Goal: Task Accomplishment & Management: Use online tool/utility

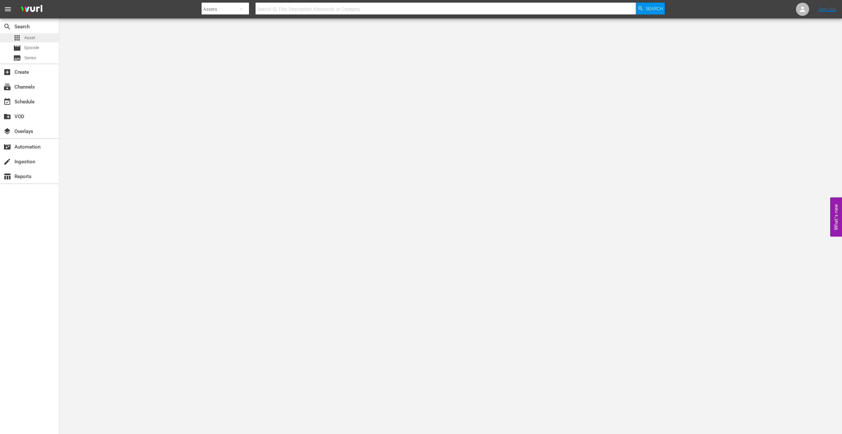
click at [36, 36] on div "apps Asset" at bounding box center [29, 37] width 59 height 9
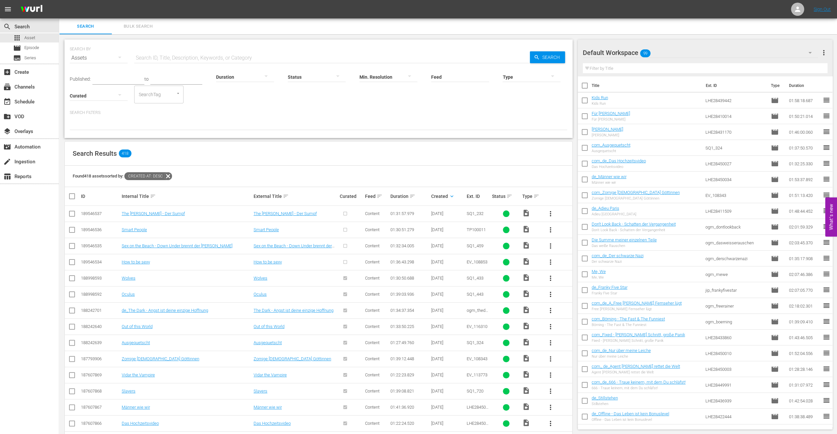
scroll to position [66, 0]
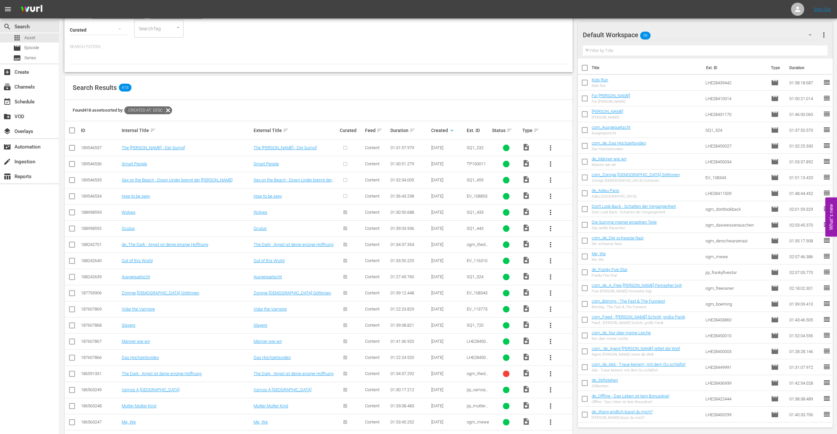
click at [351, 128] on div "Curated" at bounding box center [351, 130] width 23 height 5
click at [549, 195] on span "more_vert" at bounding box center [551, 196] width 8 height 8
click at [573, 245] on div "Episode" at bounding box center [586, 246] width 45 height 16
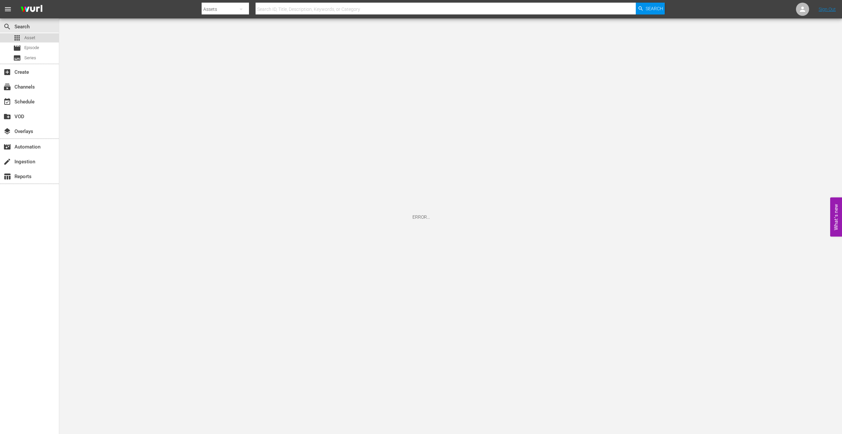
click at [23, 38] on div "apps Asset" at bounding box center [24, 37] width 22 height 9
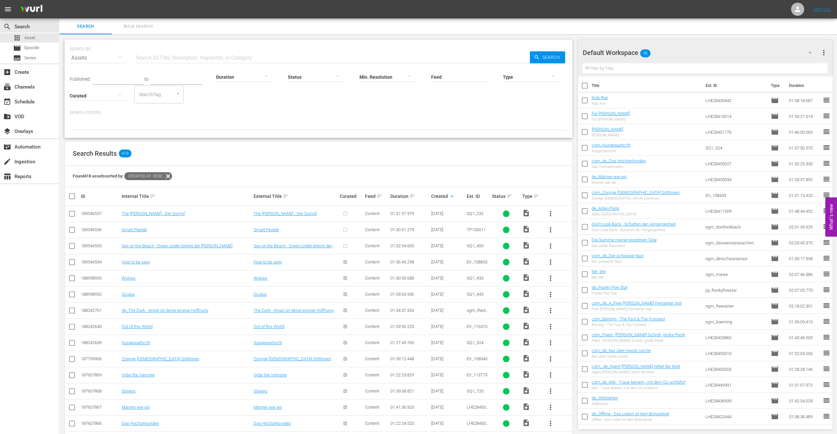
click at [550, 262] on span "more_vert" at bounding box center [551, 262] width 8 height 8
click at [26, 46] on span "Episode" at bounding box center [31, 47] width 15 height 7
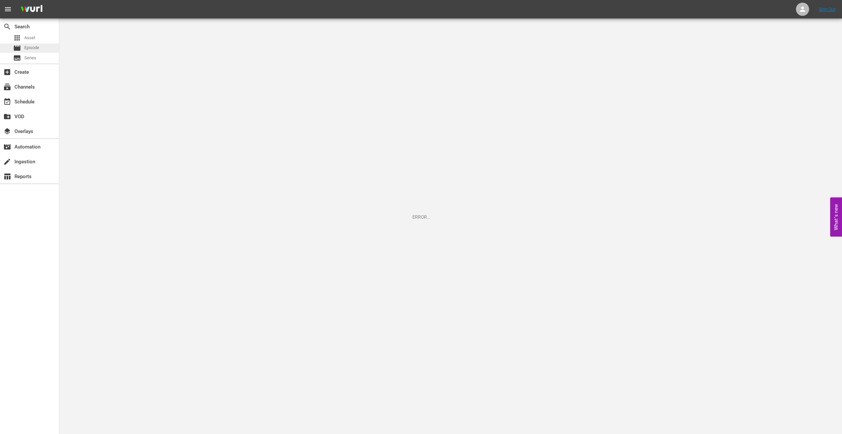
click at [36, 46] on span "Episode" at bounding box center [31, 47] width 15 height 7
click at [25, 37] on span "Asset" at bounding box center [29, 38] width 11 height 7
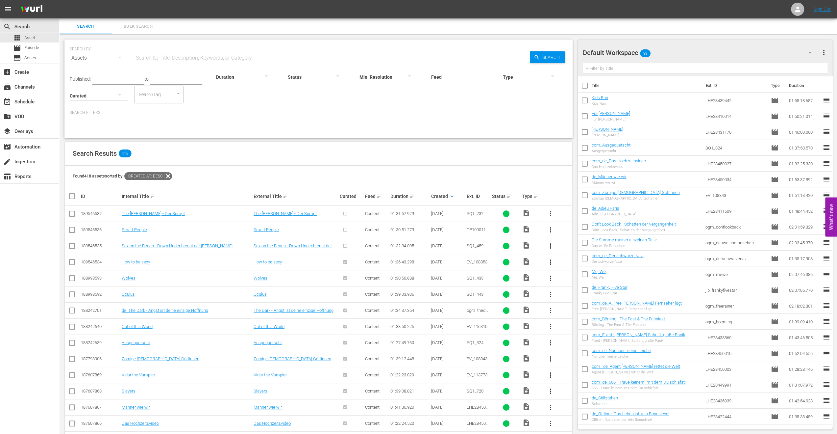
click at [549, 214] on span "more_vert" at bounding box center [551, 214] width 8 height 8
click at [583, 263] on div "Episode" at bounding box center [586, 263] width 45 height 16
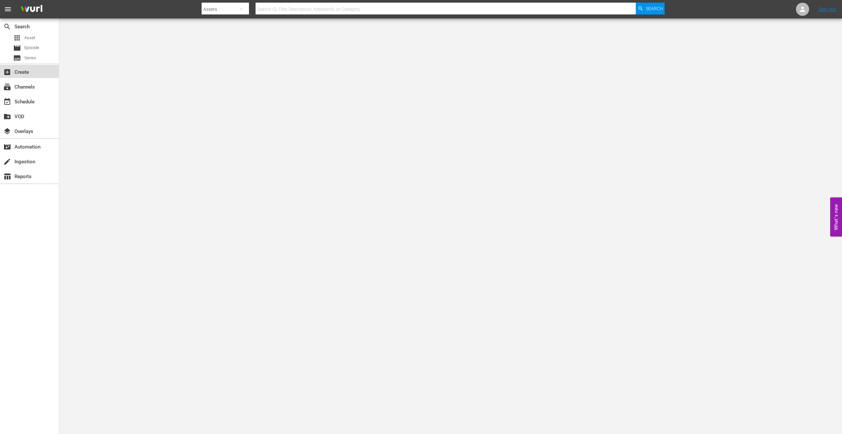
click at [20, 73] on div "add_box Create" at bounding box center [18, 71] width 37 height 6
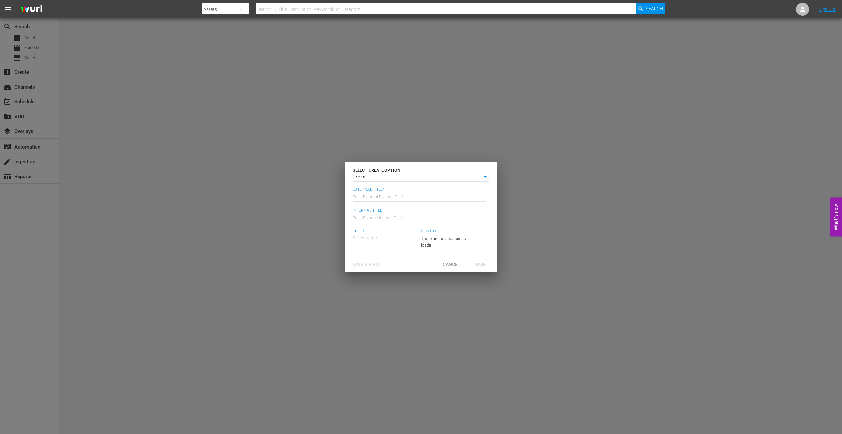
click at [34, 39] on div "SELECT CREATE OPTION EPISODE episode External Title* Enter External Episode Tit…" at bounding box center [421, 217] width 842 height 434
click at [457, 264] on span "Cancel" at bounding box center [452, 264] width 28 height 5
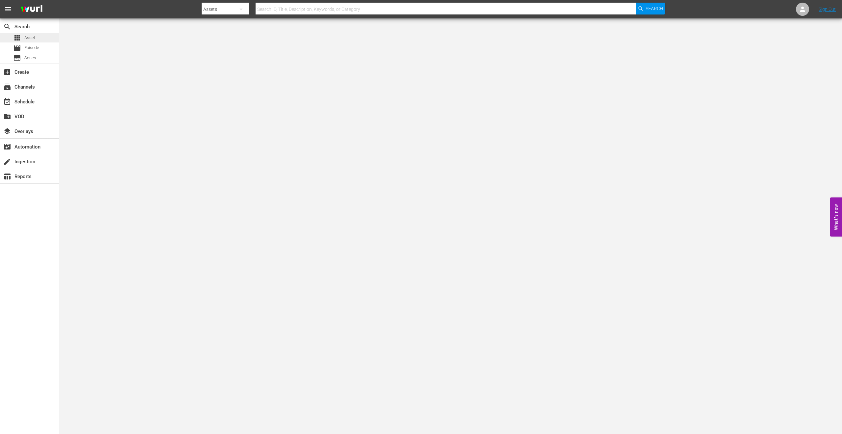
click at [32, 37] on span "Asset" at bounding box center [29, 38] width 11 height 7
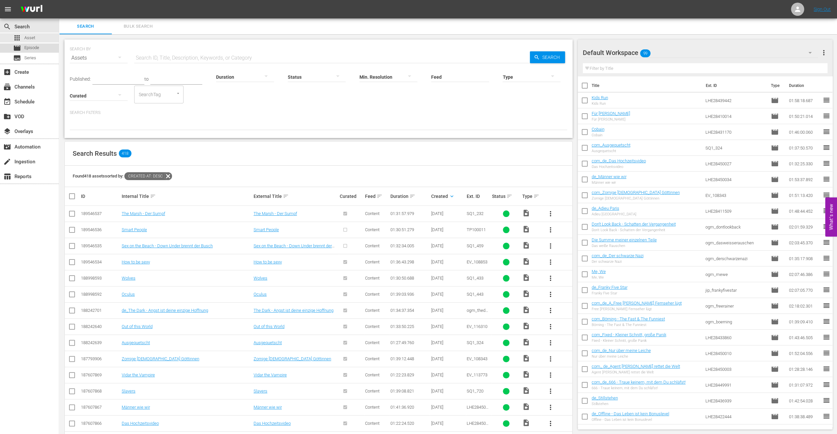
click at [37, 49] on span "Episode" at bounding box center [31, 47] width 15 height 7
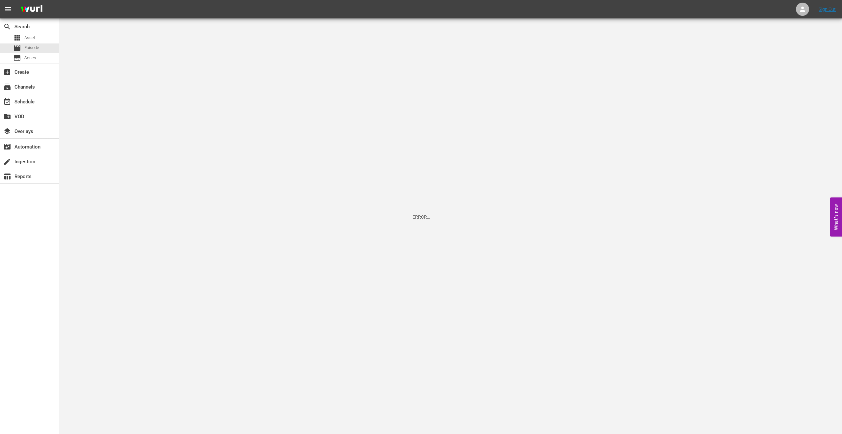
click at [28, 63] on div "search Search apps Asset movie Episode subtitles Series" at bounding box center [29, 40] width 59 height 45
click at [26, 58] on span "Series" at bounding box center [30, 58] width 12 height 7
click at [27, 73] on div "add_box Create" at bounding box center [18, 71] width 37 height 6
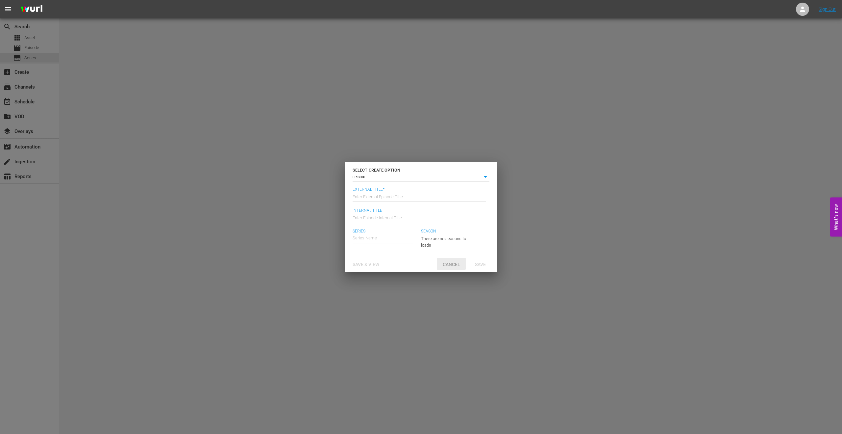
click at [451, 267] on div "Cancel" at bounding box center [451, 264] width 29 height 12
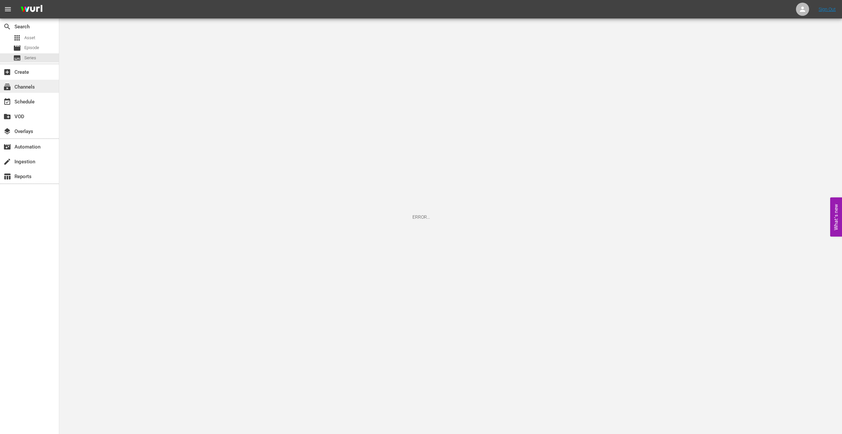
click at [26, 89] on div "subscriptions Channels" at bounding box center [18, 86] width 37 height 6
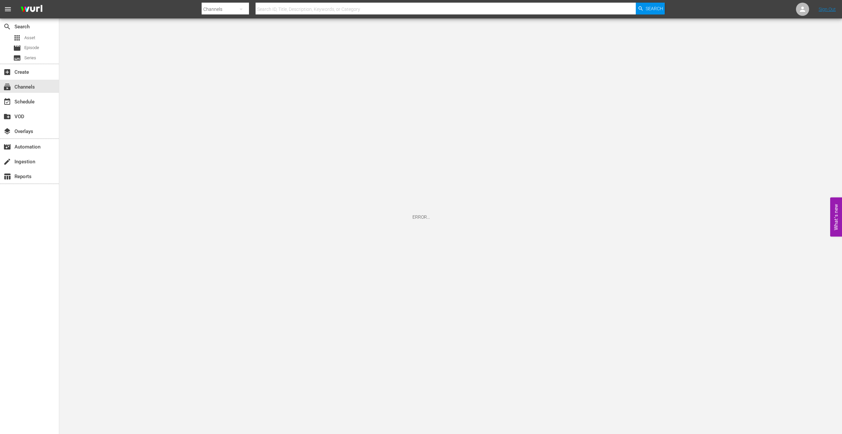
click at [25, 94] on div "event_available Schedule" at bounding box center [29, 101] width 59 height 15
click at [26, 99] on div "event_available Schedule" at bounding box center [18, 101] width 37 height 6
click at [21, 86] on div "subscriptions Channels" at bounding box center [18, 86] width 37 height 6
click at [9, 10] on span "menu" at bounding box center [8, 9] width 8 height 8
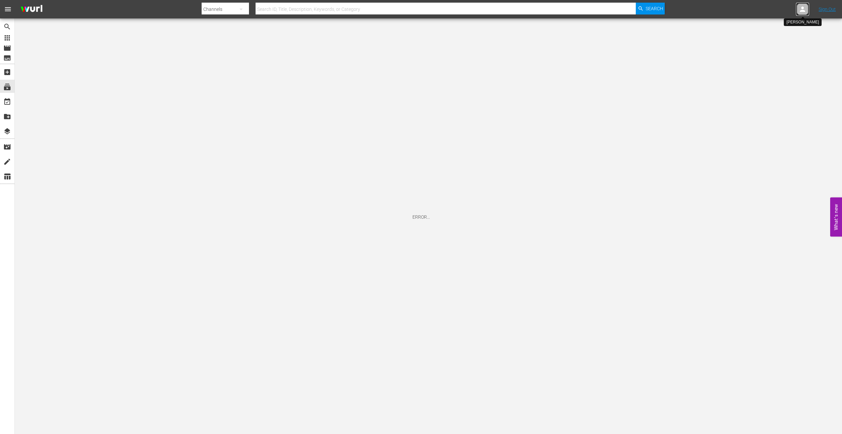
click at [801, 11] on icon at bounding box center [802, 9] width 5 height 5
click at [11, 26] on div "search Search" at bounding box center [15, 25] width 30 height 6
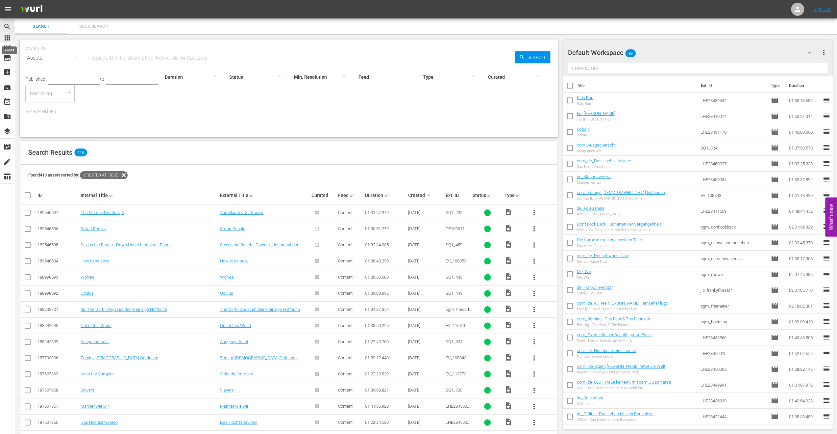
click at [10, 38] on span "apps" at bounding box center [7, 38] width 8 height 8
click at [10, 43] on div "movie Episode" at bounding box center [16, 47] width 26 height 9
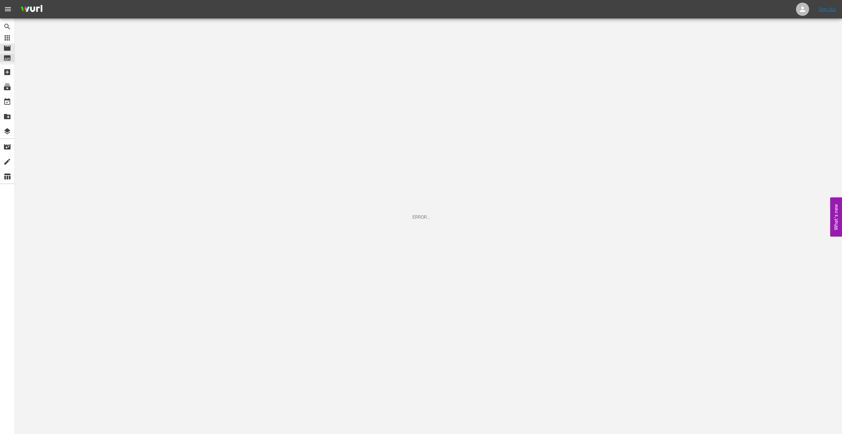
click at [13, 60] on div "subtitles Series" at bounding box center [14, 57] width 23 height 9
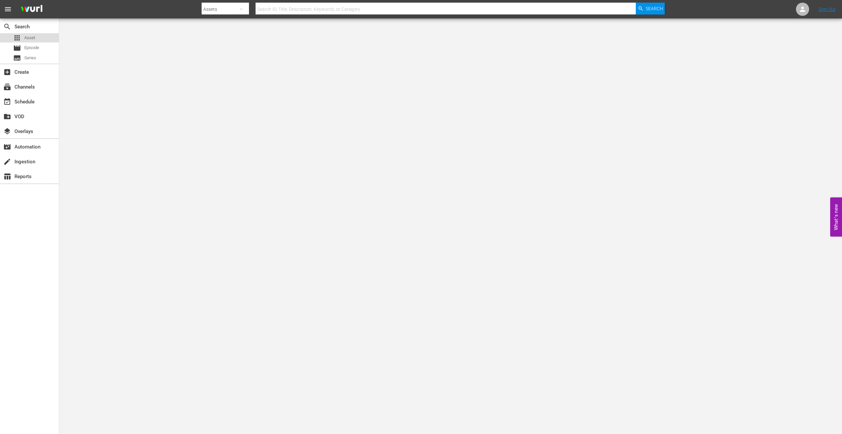
click at [30, 38] on span "Asset" at bounding box center [29, 38] width 11 height 7
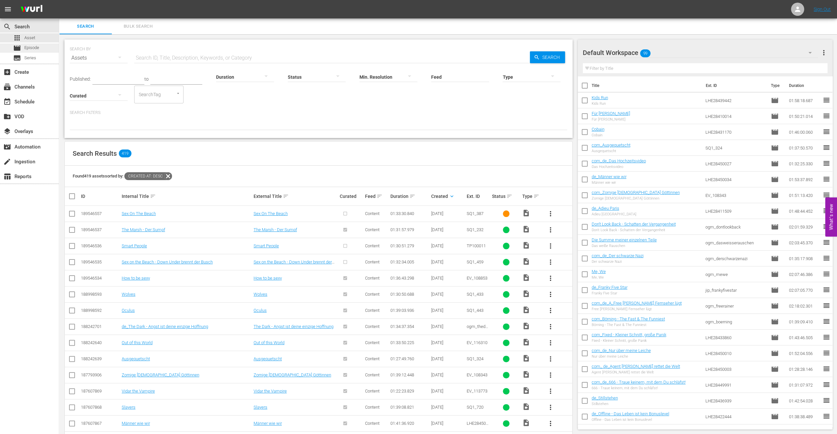
click at [23, 48] on div "movie Episode" at bounding box center [26, 47] width 26 height 9
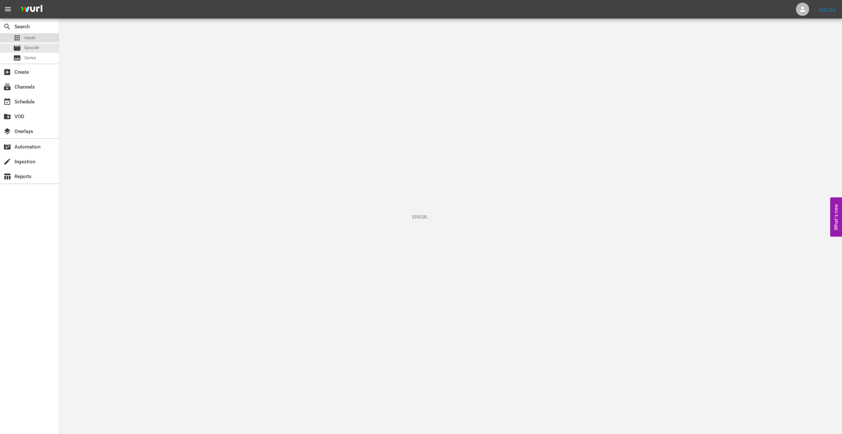
click at [32, 36] on span "Asset" at bounding box center [29, 38] width 11 height 7
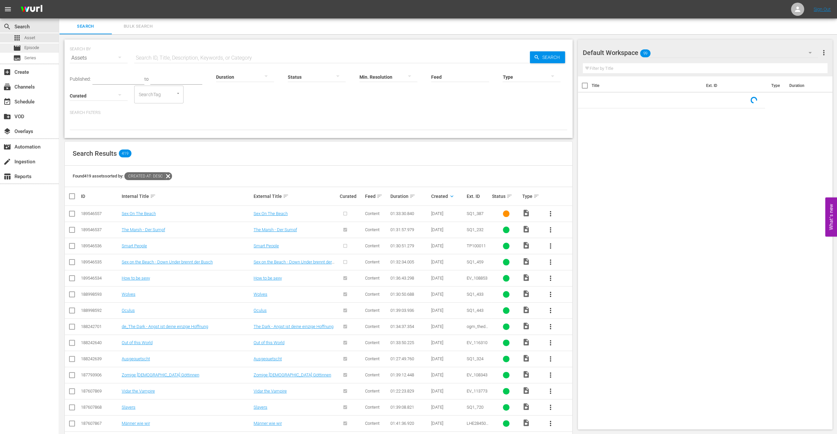
click at [32, 46] on span "Episode" at bounding box center [31, 47] width 15 height 7
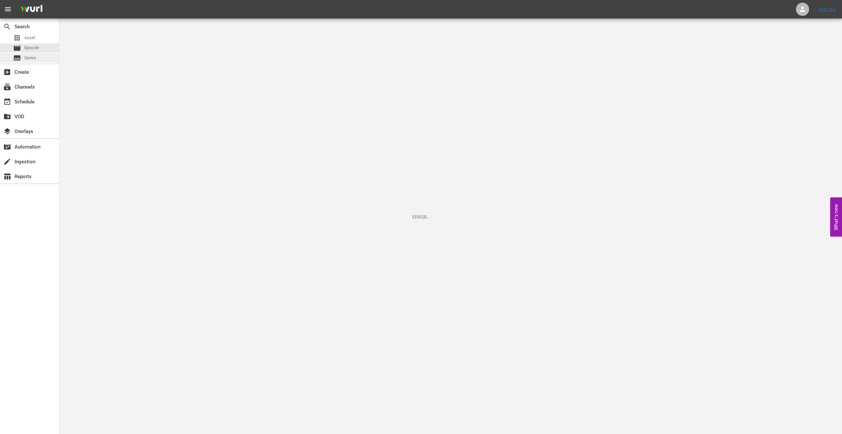
click at [33, 58] on span "Series" at bounding box center [30, 58] width 12 height 7
click at [27, 72] on div "add_box Create" at bounding box center [18, 71] width 37 height 6
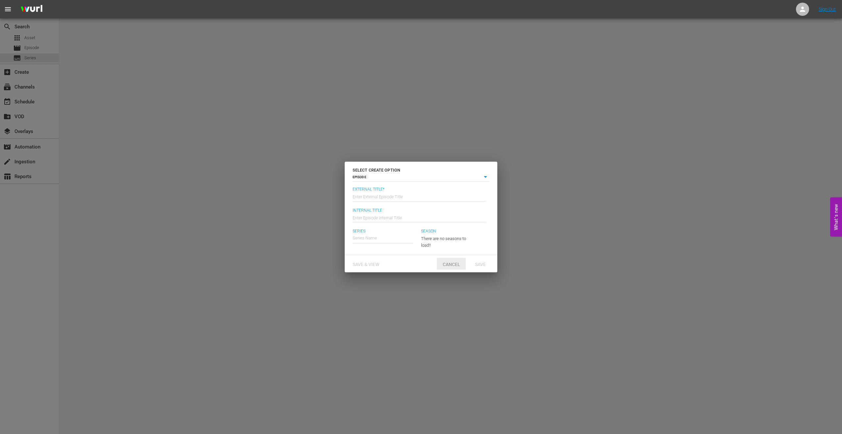
drag, startPoint x: 453, startPoint y: 264, endPoint x: 449, endPoint y: 263, distance: 3.5
click at [452, 264] on span "Cancel" at bounding box center [452, 264] width 28 height 5
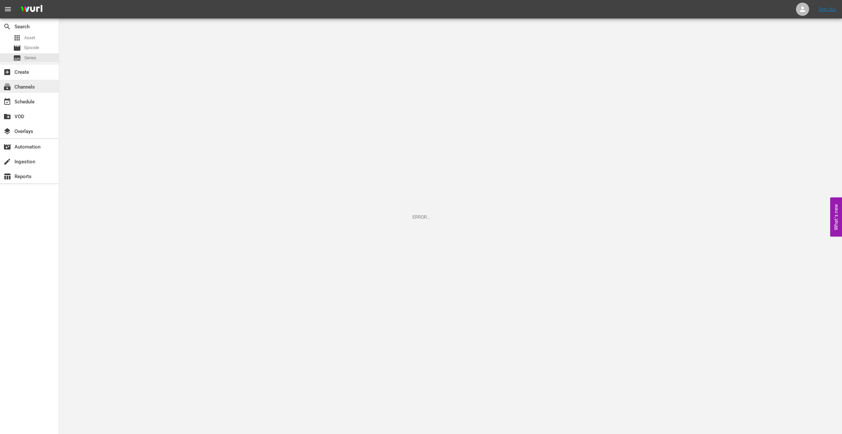
click at [31, 86] on div "subscriptions Channels" at bounding box center [18, 86] width 37 height 6
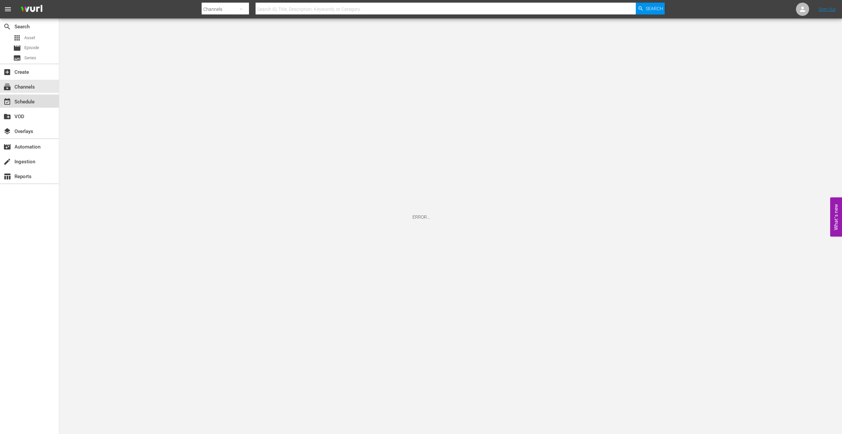
click at [32, 104] on div "event_available Schedule" at bounding box center [18, 101] width 37 height 6
click at [27, 120] on div "create_new_folder VOD" at bounding box center [29, 115] width 59 height 13
click at [37, 131] on div "layers Overlays" at bounding box center [29, 130] width 59 height 13
click at [25, 36] on span "Asset" at bounding box center [29, 38] width 11 height 7
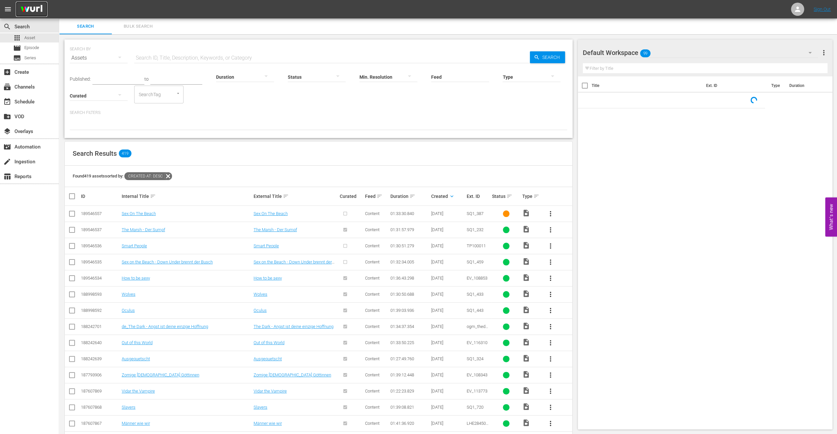
click at [30, 6] on img at bounding box center [32, 9] width 32 height 15
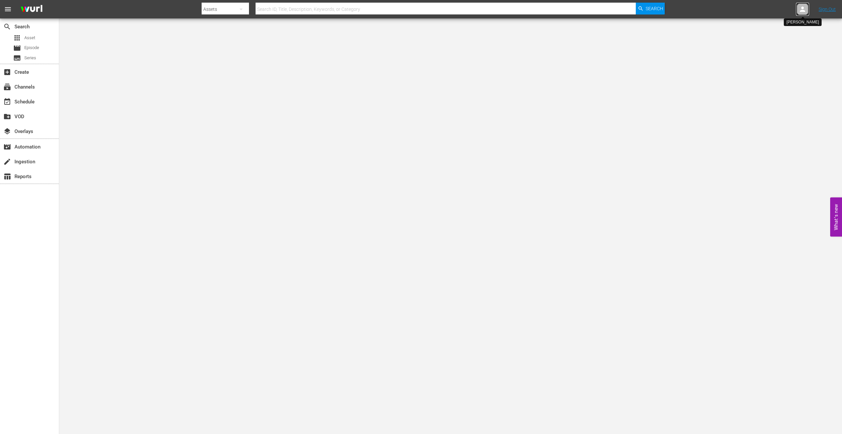
click at [803, 8] on icon at bounding box center [802, 9] width 5 height 5
click at [825, 15] on nav "menu Search By Assets Search ID, Title, Description, Keywords, or Category Sear…" at bounding box center [421, 9] width 842 height 18
click at [825, 11] on link "Sign Out" at bounding box center [827, 9] width 17 height 5
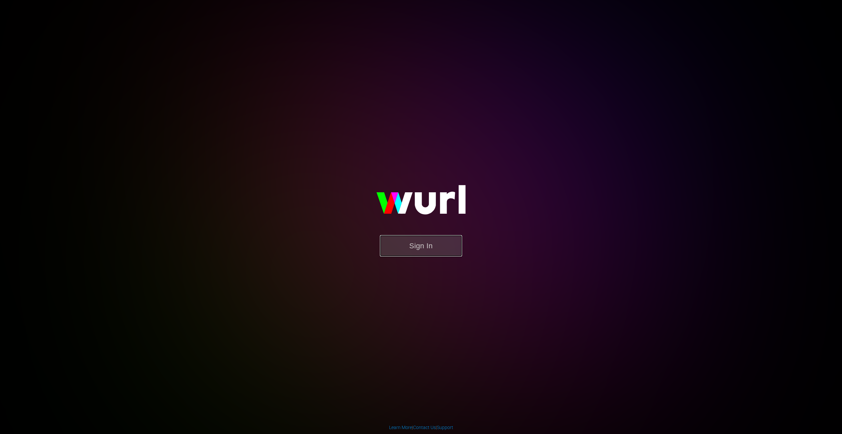
click at [429, 248] on button "Sign In" at bounding box center [421, 245] width 82 height 21
click at [428, 246] on button "Sign In" at bounding box center [421, 245] width 82 height 21
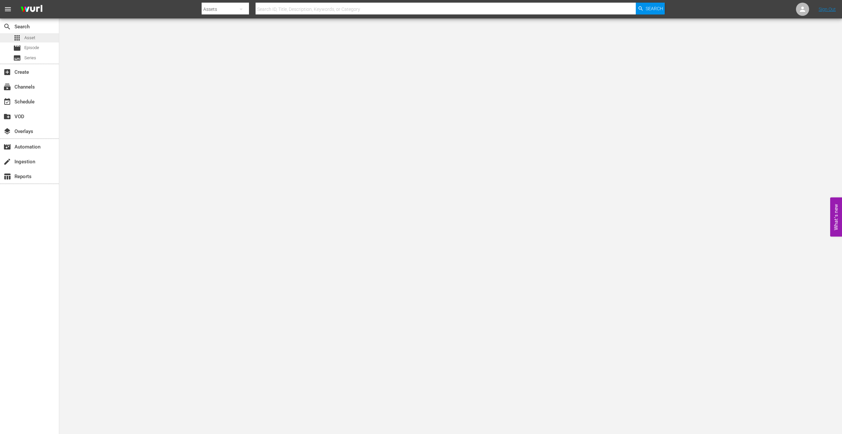
click at [21, 41] on div "apps Asset" at bounding box center [24, 37] width 22 height 9
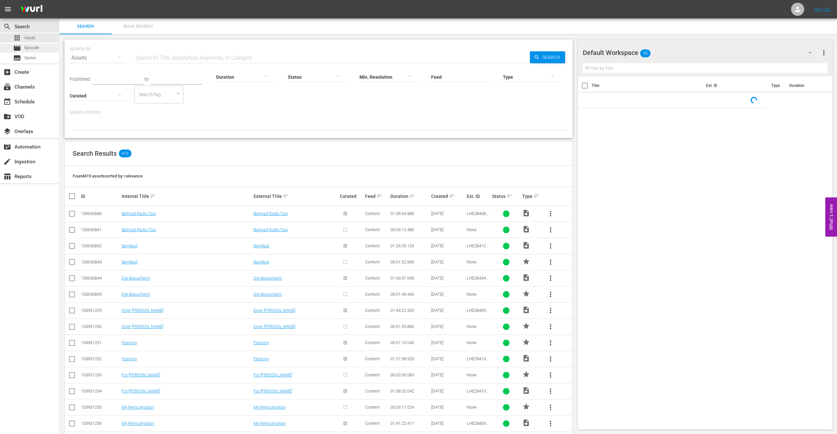
click at [29, 46] on span "Episode" at bounding box center [31, 47] width 15 height 7
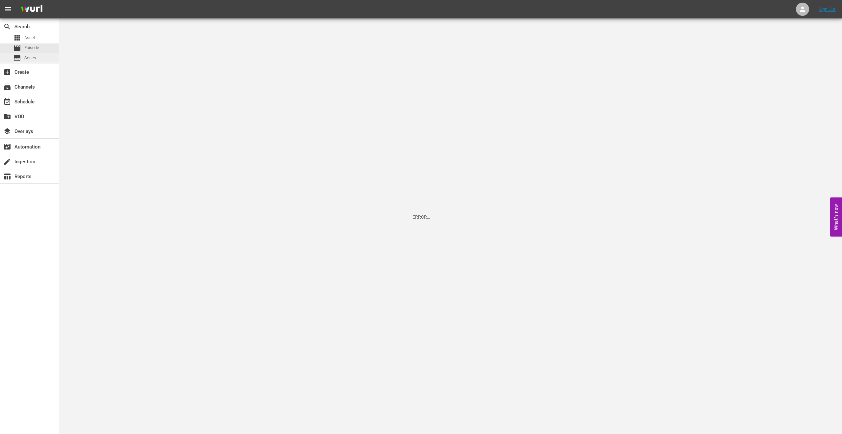
click at [38, 58] on div "subtitles Series" at bounding box center [29, 57] width 59 height 9
click at [34, 48] on span "Episode" at bounding box center [31, 47] width 15 height 7
click at [34, 37] on span "Asset" at bounding box center [29, 38] width 11 height 7
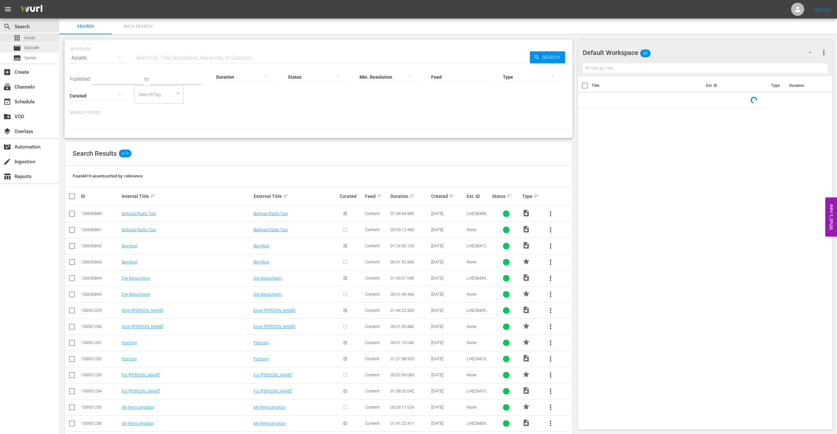
click at [35, 47] on span "Episode" at bounding box center [31, 47] width 15 height 7
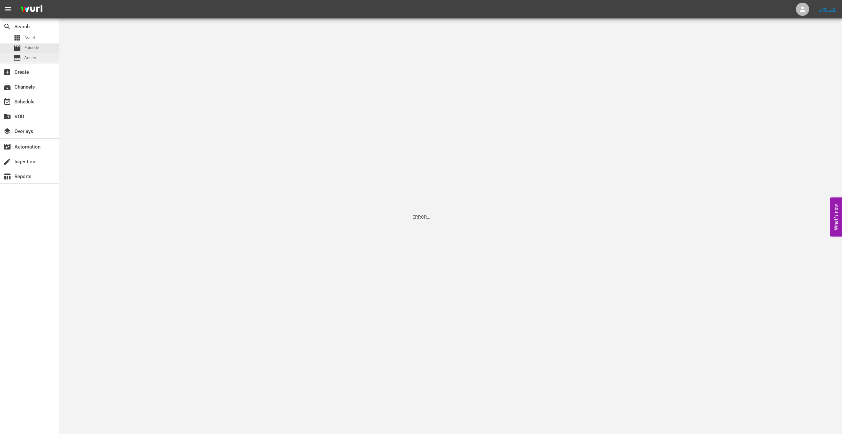
click at [39, 56] on div "subtitles Series" at bounding box center [29, 57] width 59 height 9
click at [33, 85] on div "subscriptions Channels" at bounding box center [18, 86] width 37 height 6
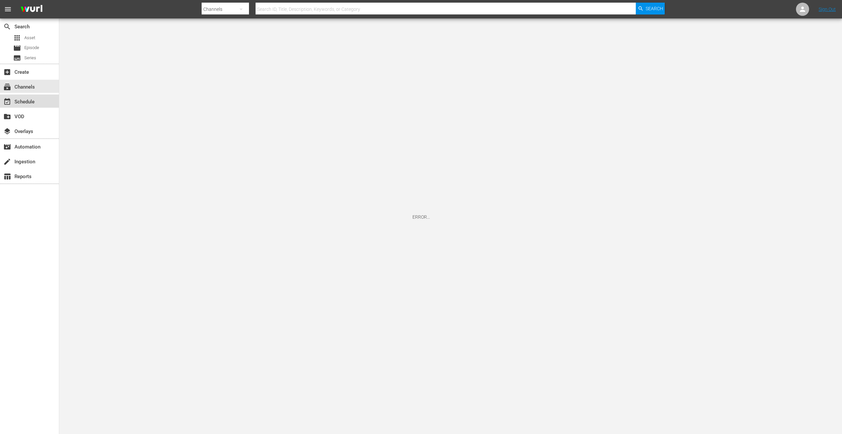
click at [14, 106] on div "event_available Schedule" at bounding box center [29, 100] width 59 height 13
click at [26, 89] on div "subscriptions Channels" at bounding box center [18, 86] width 37 height 6
click at [27, 38] on span "Asset" at bounding box center [29, 38] width 11 height 7
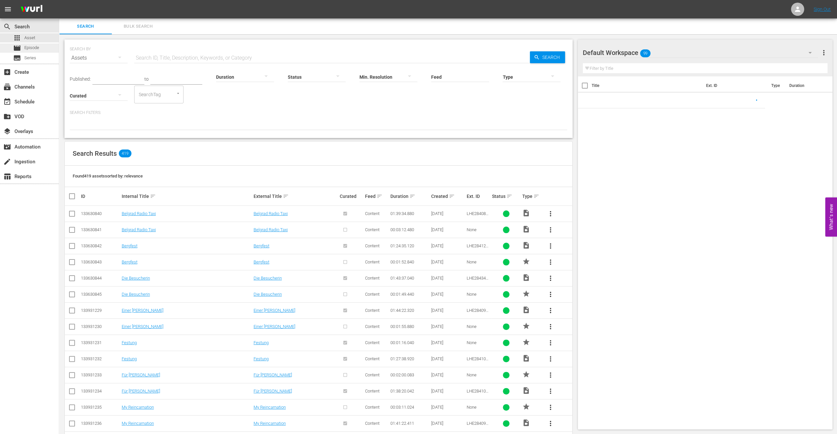
click at [26, 48] on span "Episode" at bounding box center [31, 47] width 15 height 7
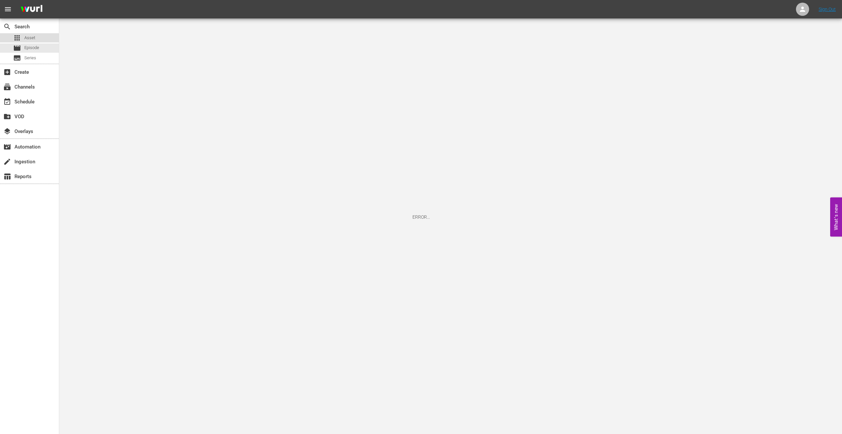
click at [27, 37] on span "Asset" at bounding box center [29, 38] width 11 height 7
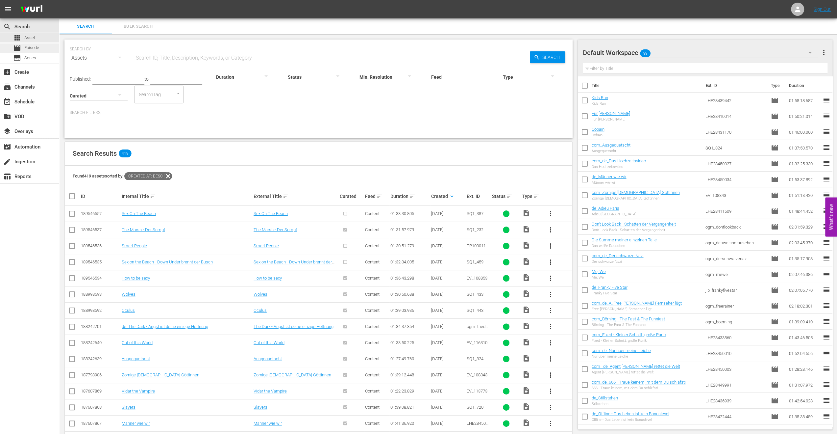
click at [31, 46] on span "Episode" at bounding box center [31, 47] width 15 height 7
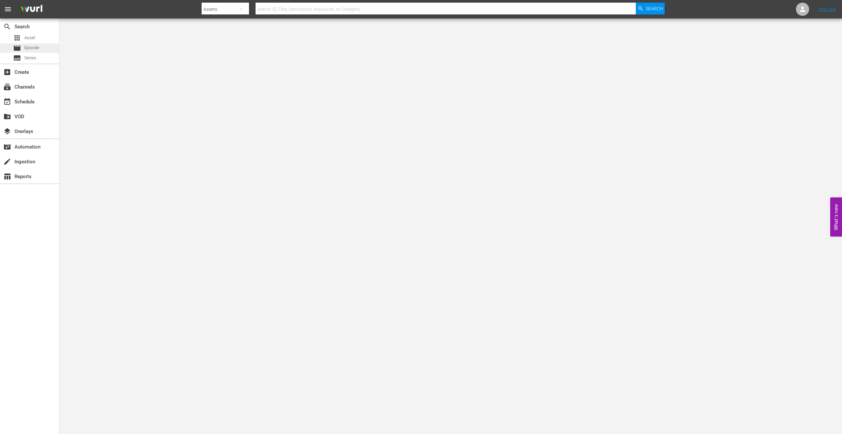
click at [35, 49] on span "Episode" at bounding box center [31, 47] width 15 height 7
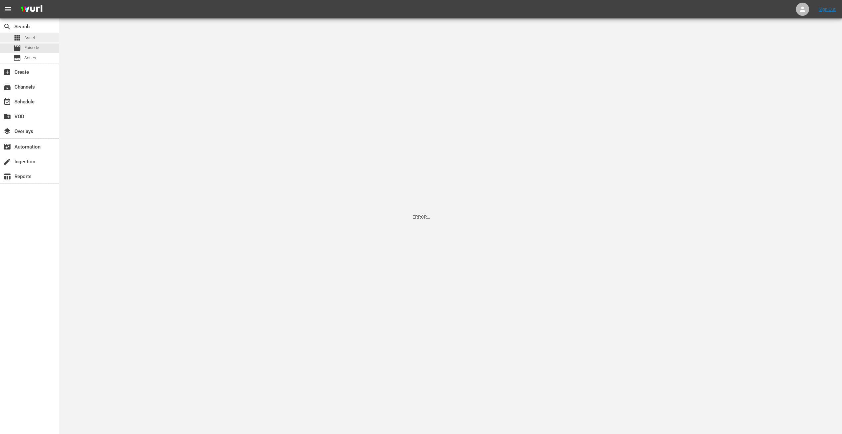
click at [38, 37] on div "apps Asset" at bounding box center [29, 37] width 59 height 9
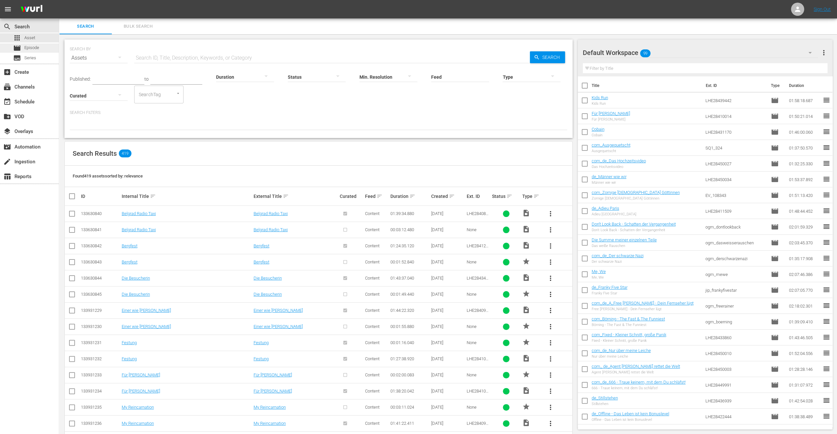
click at [21, 49] on span "movie" at bounding box center [17, 48] width 8 height 8
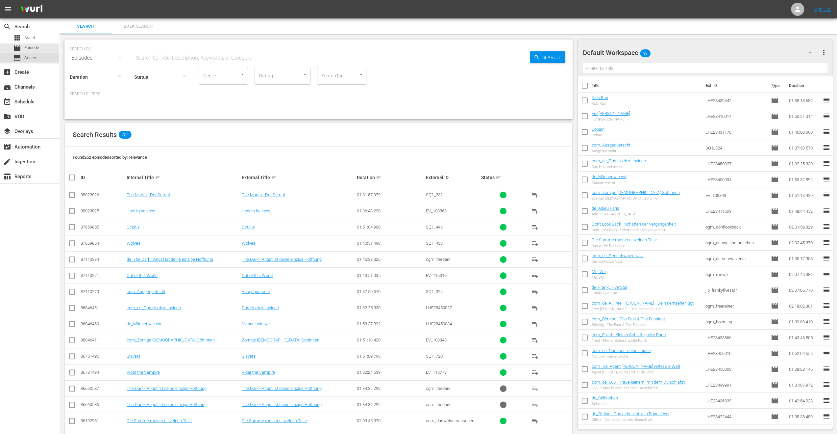
click at [34, 55] on span "Series" at bounding box center [30, 58] width 12 height 7
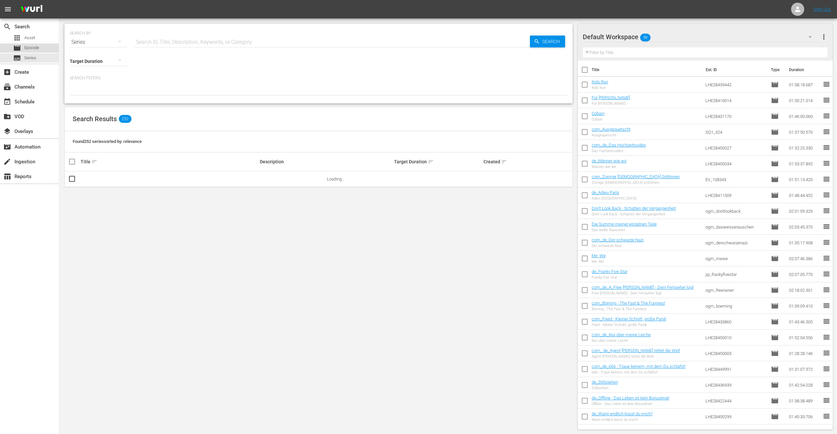
click at [35, 46] on span "Episode" at bounding box center [31, 47] width 15 height 7
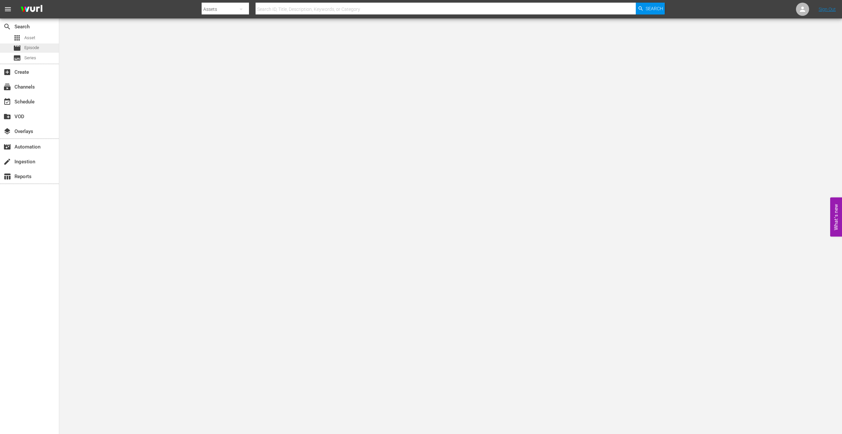
click at [31, 48] on span "Episode" at bounding box center [31, 47] width 15 height 7
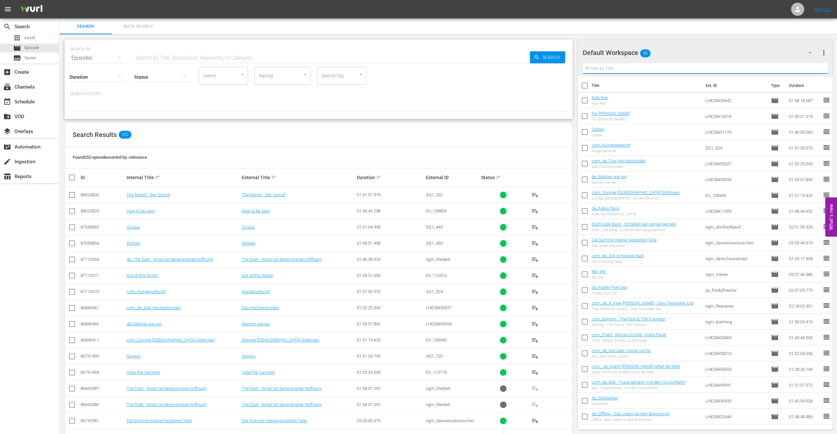
click at [751, 67] on input "text" at bounding box center [705, 68] width 245 height 11
click at [809, 53] on icon "button" at bounding box center [810, 53] width 8 height 8
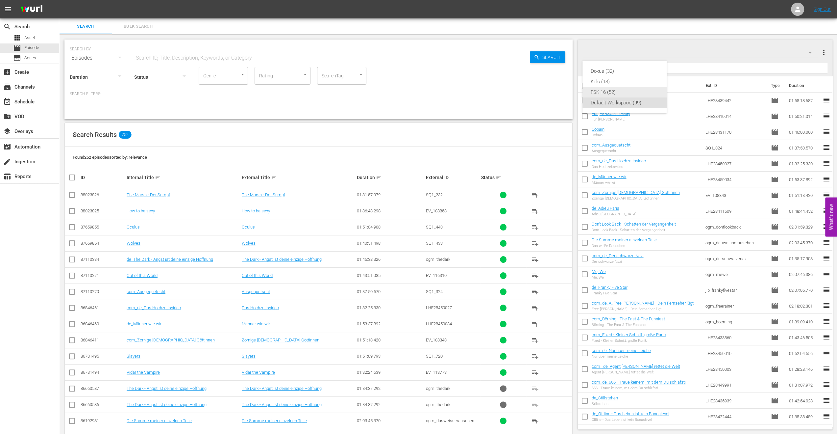
click at [613, 90] on div "FSK 16 (52)" at bounding box center [625, 92] width 68 height 11
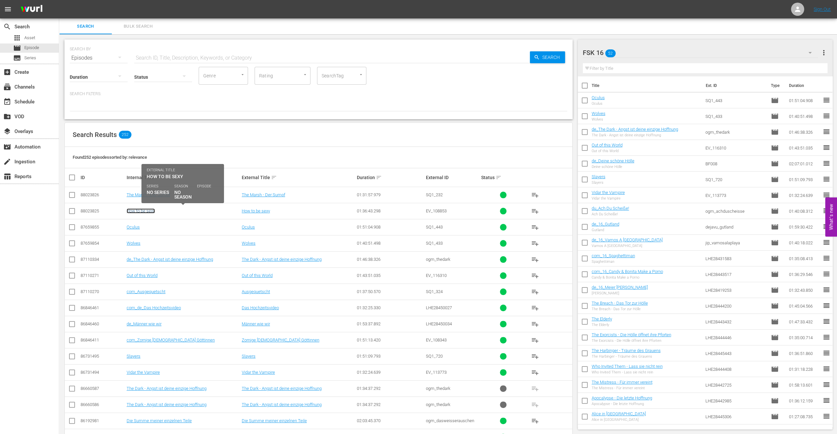
click at [143, 211] on link "How to be sexy" at bounding box center [141, 210] width 28 height 5
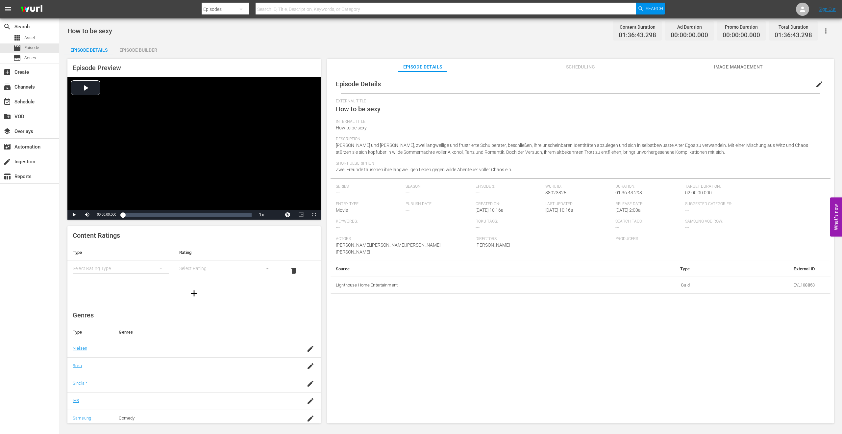
click at [135, 50] on div "Episode Builder" at bounding box center [138, 50] width 49 height 16
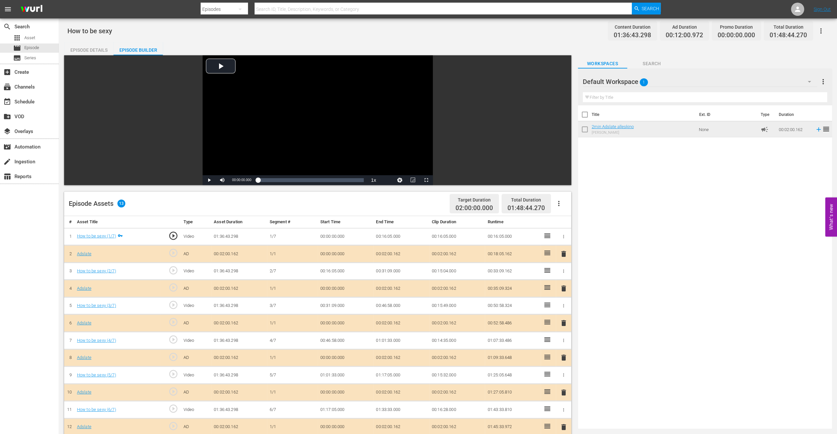
click at [86, 49] on div "Episode Details" at bounding box center [88, 50] width 49 height 16
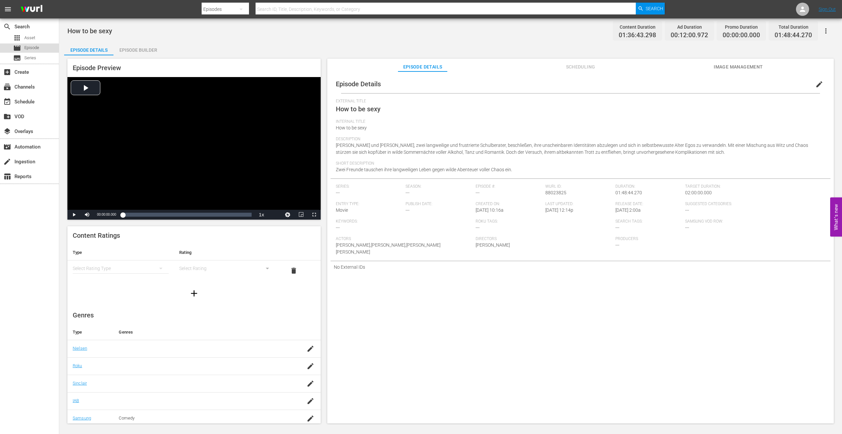
click at [37, 47] on span "Episode" at bounding box center [31, 47] width 15 height 7
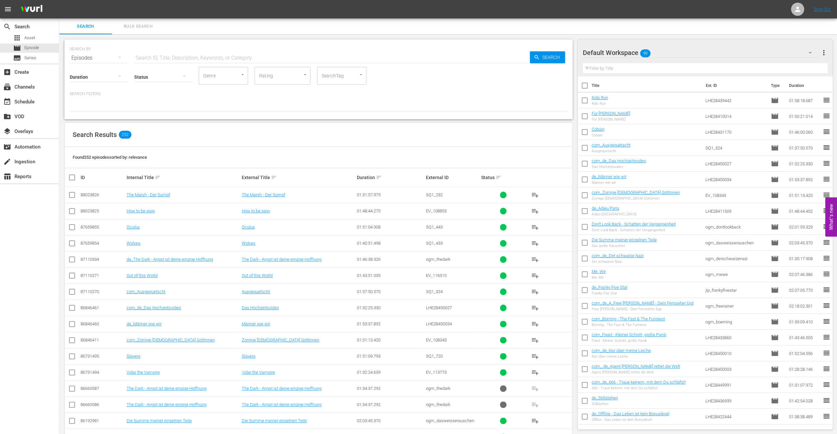
click at [801, 48] on div "Default Workspace 99" at bounding box center [700, 52] width 235 height 18
click at [596, 92] on div "FSK 16 (52)" at bounding box center [625, 92] width 68 height 11
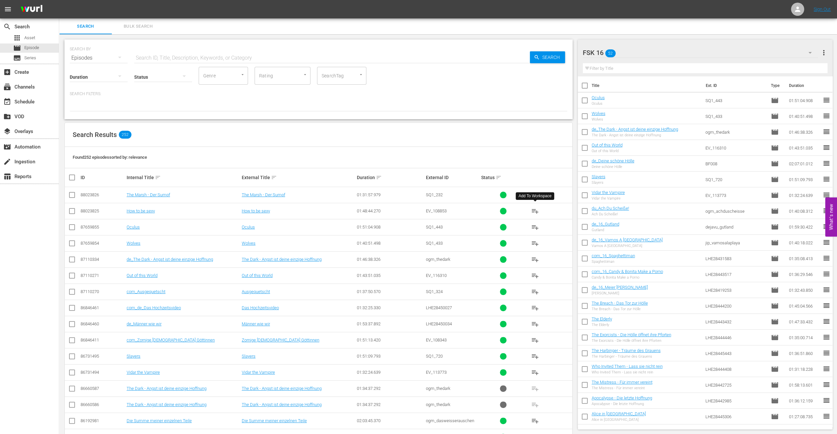
click at [536, 208] on span "playlist_add" at bounding box center [535, 211] width 8 height 8
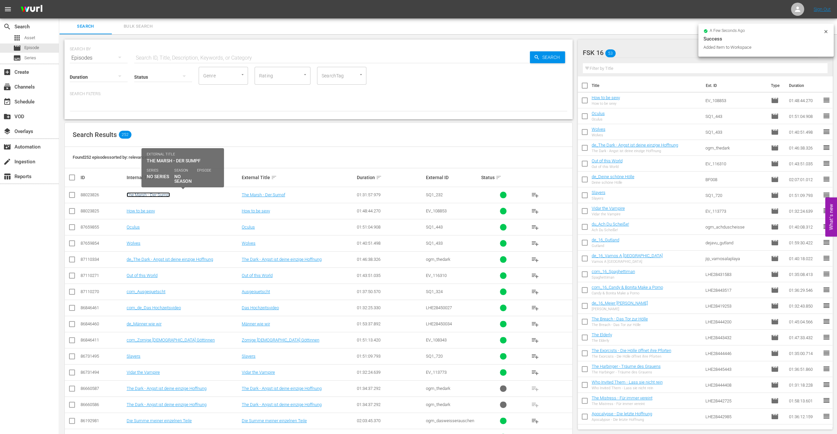
click at [131, 194] on link "The Marsh - Der Sumpf" at bounding box center [148, 194] width 43 height 5
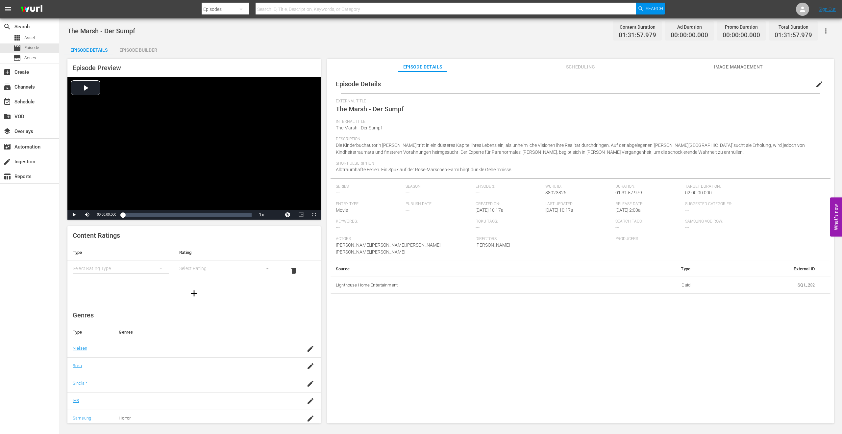
click at [148, 50] on div "Episode Builder" at bounding box center [138, 50] width 49 height 16
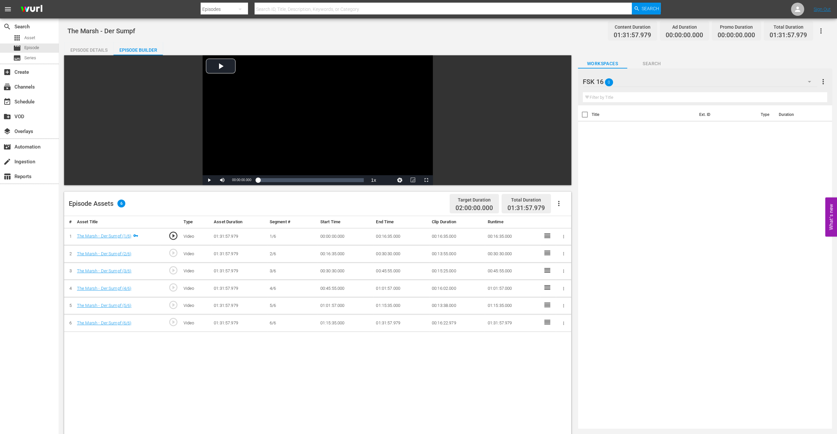
click at [810, 80] on icon "button" at bounding box center [810, 82] width 8 height 8
click at [637, 131] on div "Default Workspace (1)" at bounding box center [625, 131] width 68 height 11
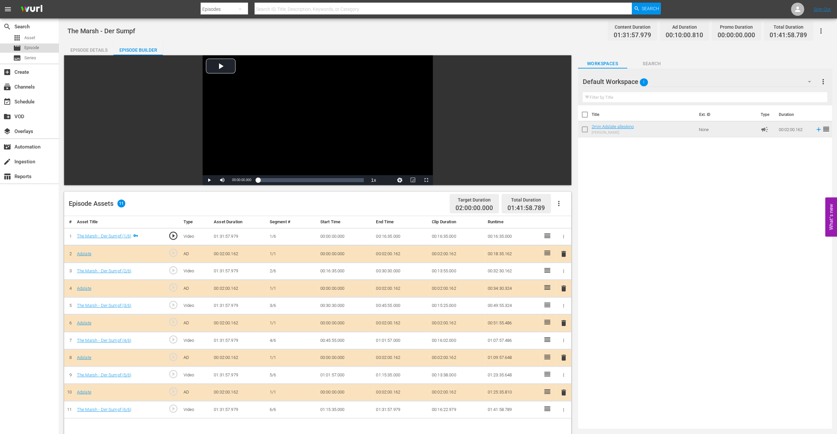
click at [26, 47] on span "Episode" at bounding box center [31, 47] width 15 height 7
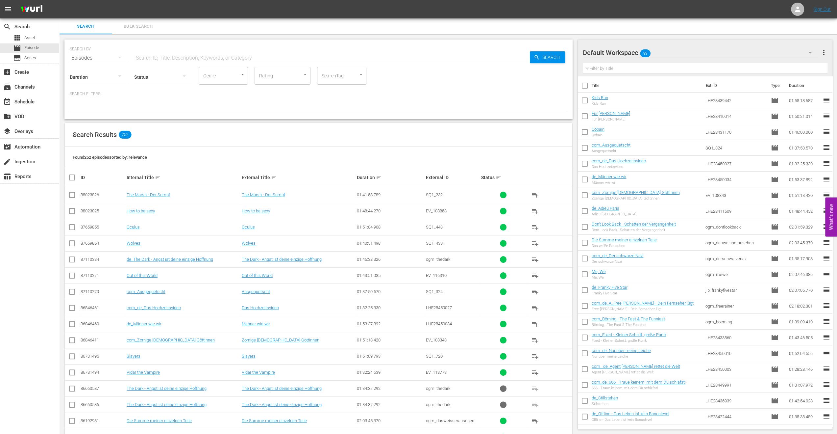
click at [792, 53] on div "Default Workspace 99" at bounding box center [700, 52] width 235 height 18
click at [610, 96] on div "FSK 16 (53)" at bounding box center [625, 92] width 68 height 11
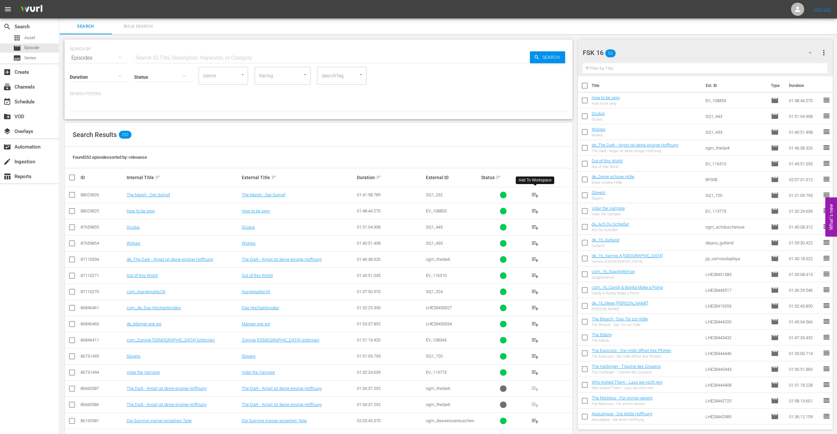
click at [537, 194] on span "playlist_add" at bounding box center [535, 195] width 8 height 8
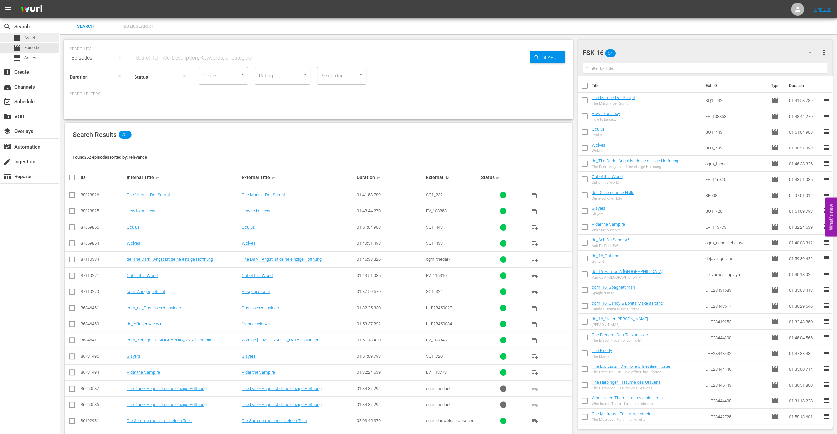
click at [37, 40] on div "apps Asset" at bounding box center [29, 37] width 59 height 9
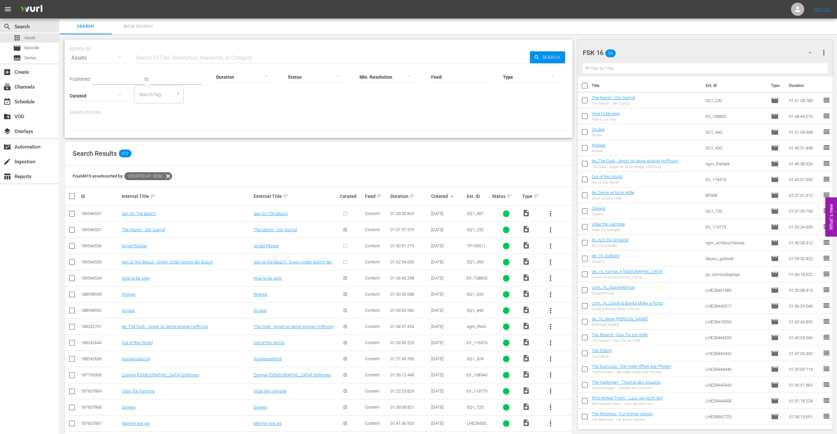
click at [551, 262] on span "more_vert" at bounding box center [551, 262] width 8 height 8
click at [578, 310] on div "Episode" at bounding box center [586, 311] width 45 height 16
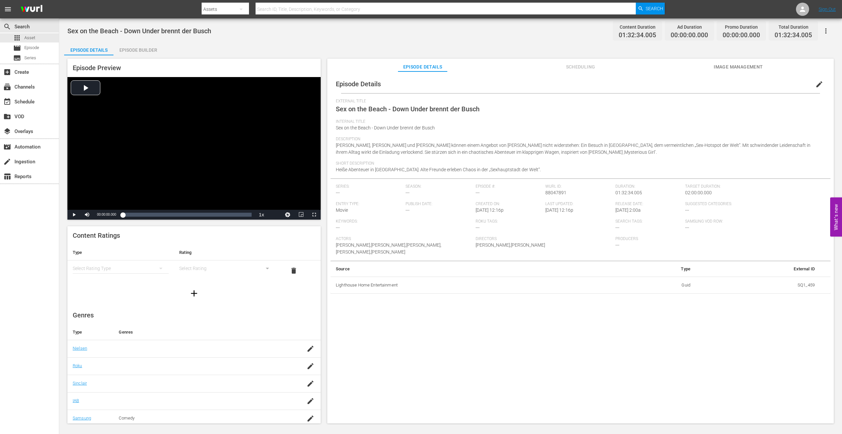
click at [132, 50] on div "Episode Builder" at bounding box center [138, 50] width 49 height 16
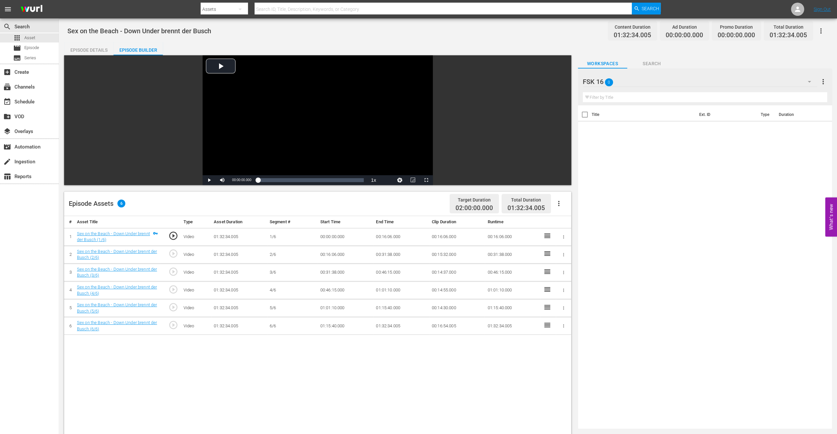
click at [703, 81] on div "FSK 16 0" at bounding box center [700, 81] width 235 height 18
click at [607, 134] on div "Default Workspace (1)" at bounding box center [625, 131] width 68 height 11
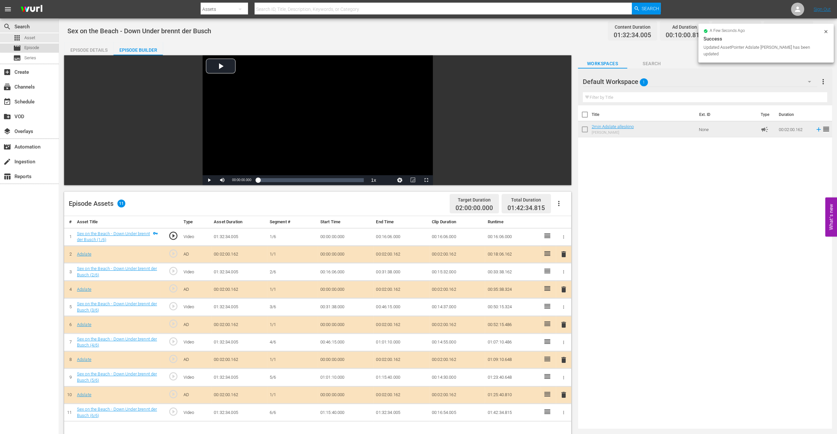
click at [34, 47] on span "Episode" at bounding box center [31, 47] width 15 height 7
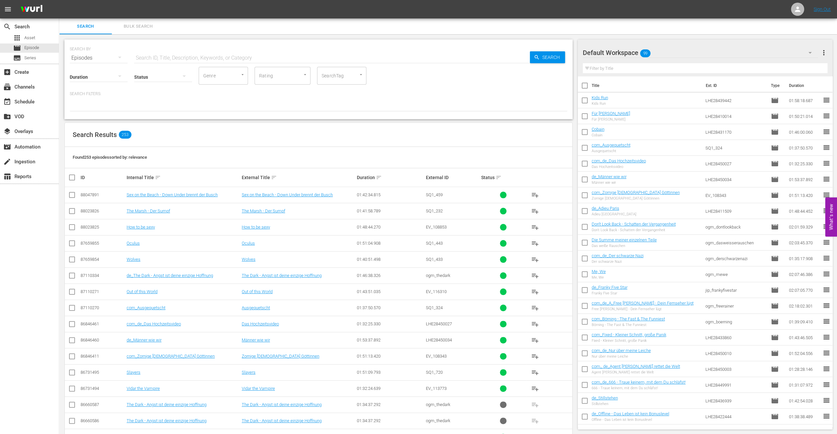
click at [536, 195] on span "playlist_add" at bounding box center [535, 195] width 8 height 8
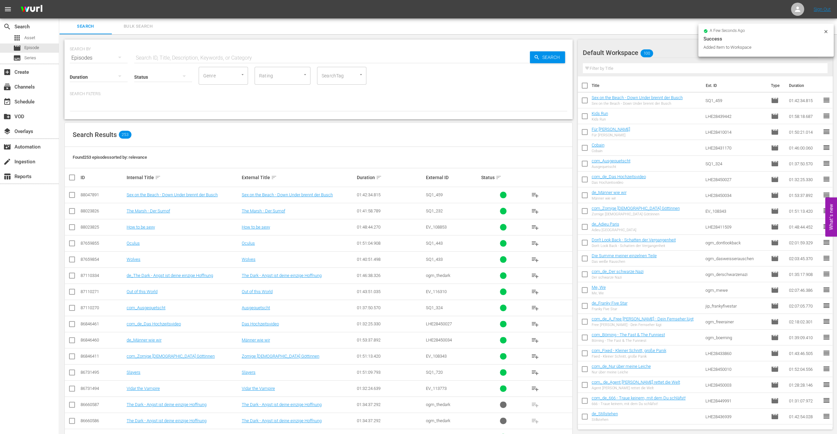
click at [633, 100] on div "Sex on the Beach - Down Under brennt der Busch Sex on the Beach - Down Under br…" at bounding box center [637, 100] width 91 height 11
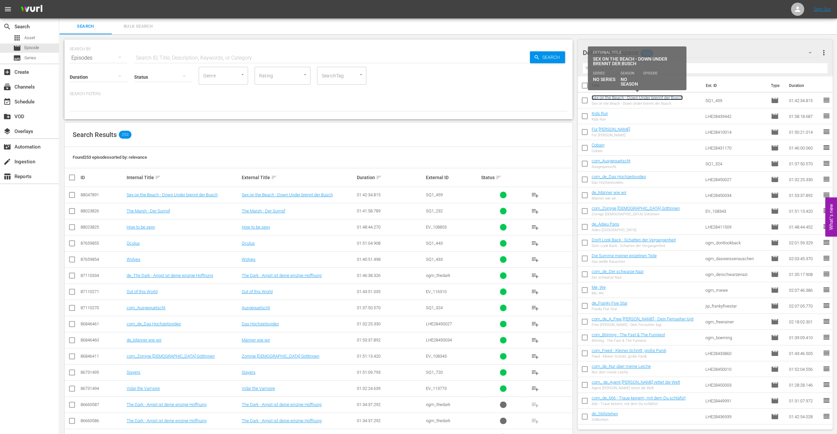
click at [620, 96] on link "Sex on the Beach - Down Under brennt der Busch" at bounding box center [637, 97] width 91 height 5
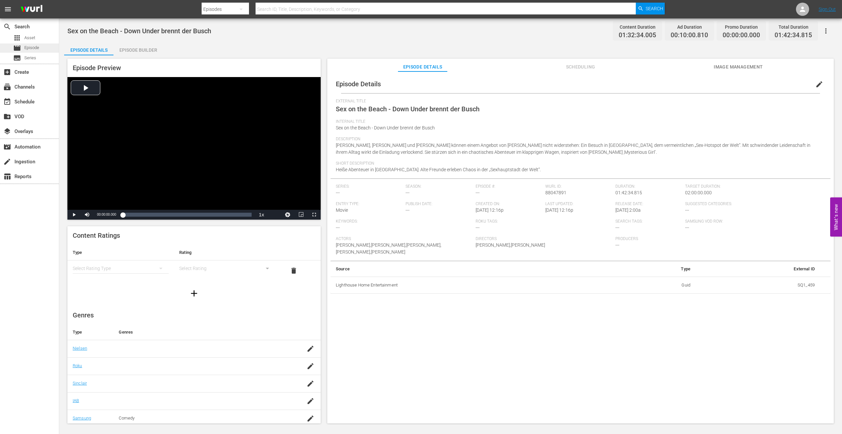
click at [29, 45] on span "Episode" at bounding box center [31, 47] width 15 height 7
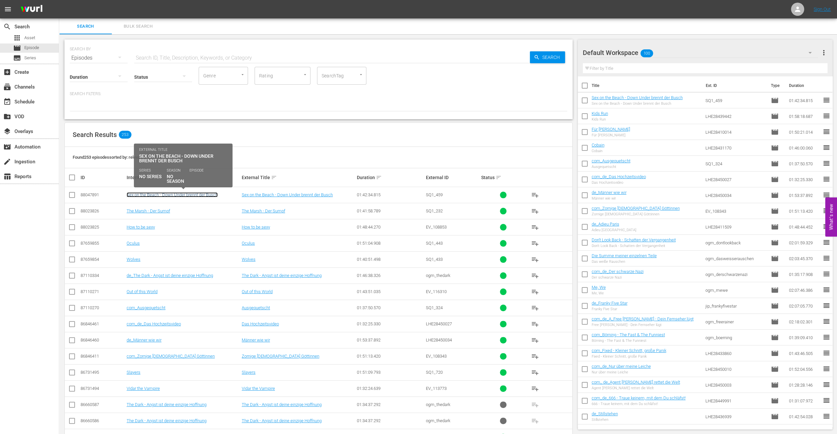
click at [184, 194] on link "Sex on the Beach - Down Under brennt der Busch" at bounding box center [172, 194] width 91 height 5
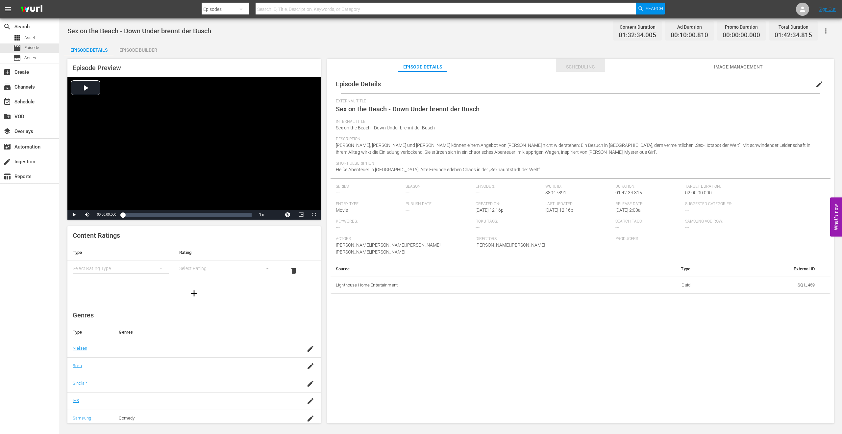
click at [592, 68] on span "Scheduling" at bounding box center [580, 67] width 49 height 8
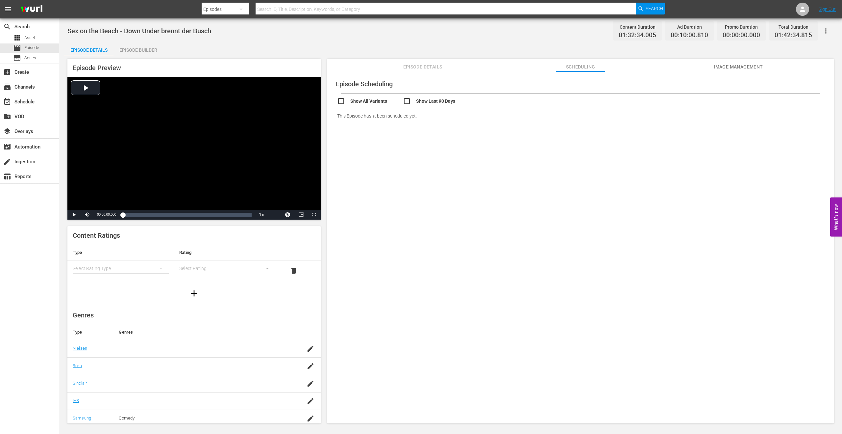
click at [742, 71] on button "Image Management" at bounding box center [738, 65] width 49 height 13
click at [32, 37] on span "Asset" at bounding box center [29, 38] width 11 height 7
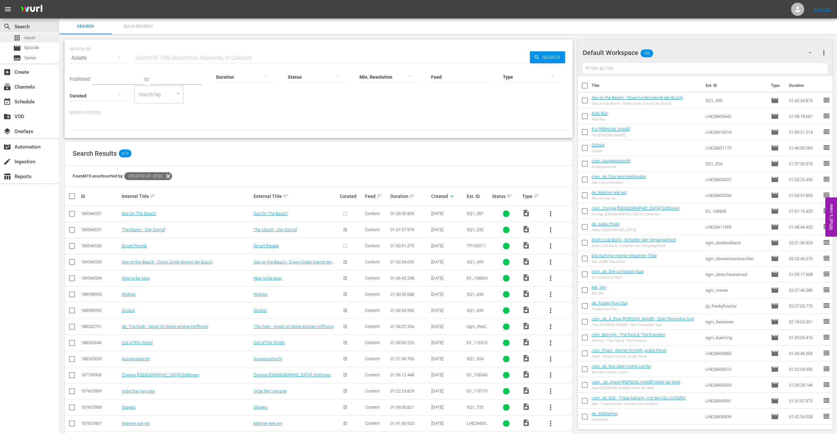
click at [25, 38] on span "Asset" at bounding box center [29, 38] width 11 height 7
